Goal: Information Seeking & Learning: Find specific fact

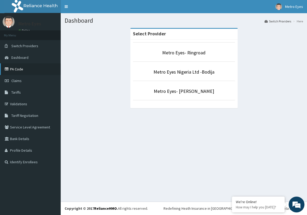
click at [7, 69] on icon at bounding box center [7, 69] width 5 height 4
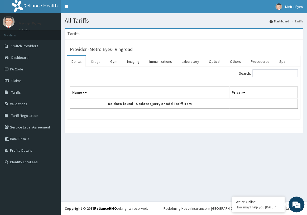
click at [98, 61] on link "Drugs" at bounding box center [96, 61] width 18 height 11
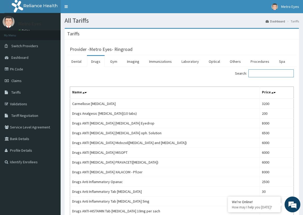
click at [267, 73] on input "Search:" at bounding box center [270, 73] width 45 height 8
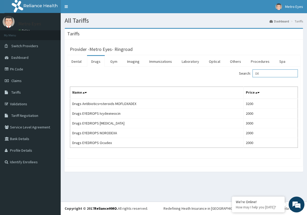
type input "D"
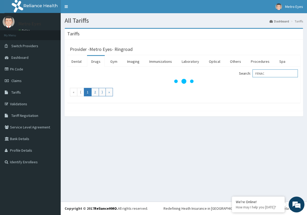
type input "FENAC"
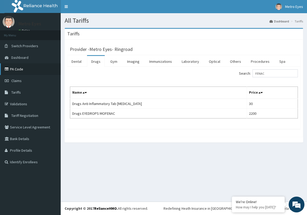
click at [14, 68] on link "PA Code" at bounding box center [30, 69] width 61 height 12
